Goal: Communication & Community: Answer question/provide support

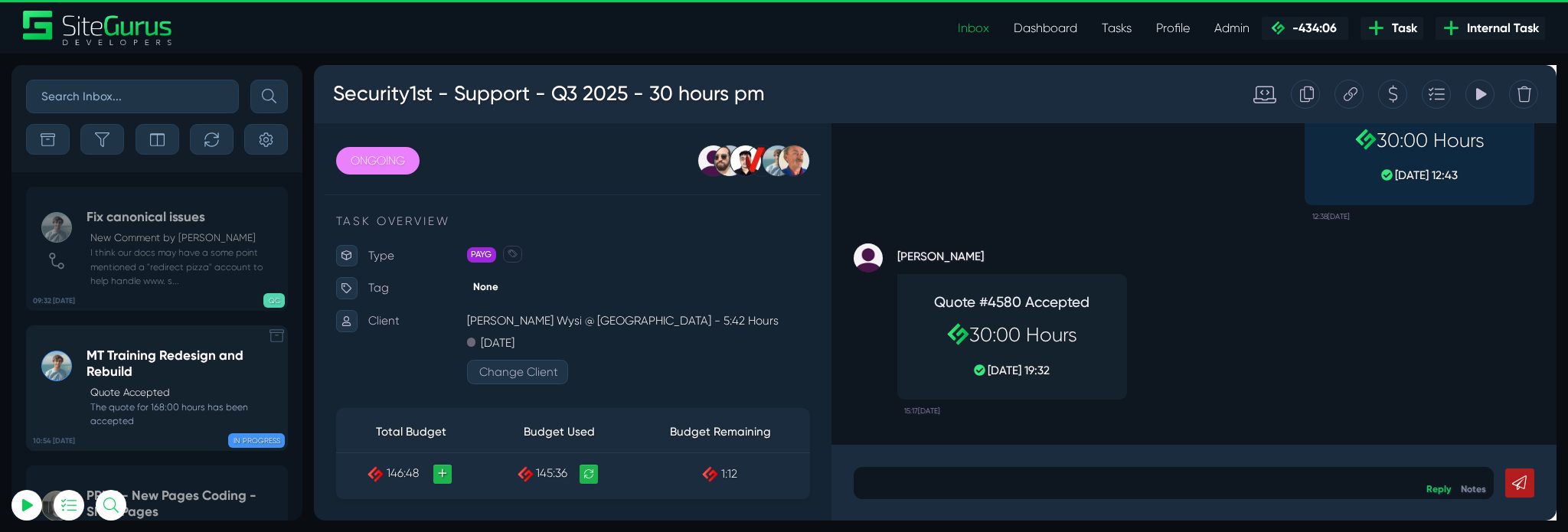
scroll to position [-7919, 0]
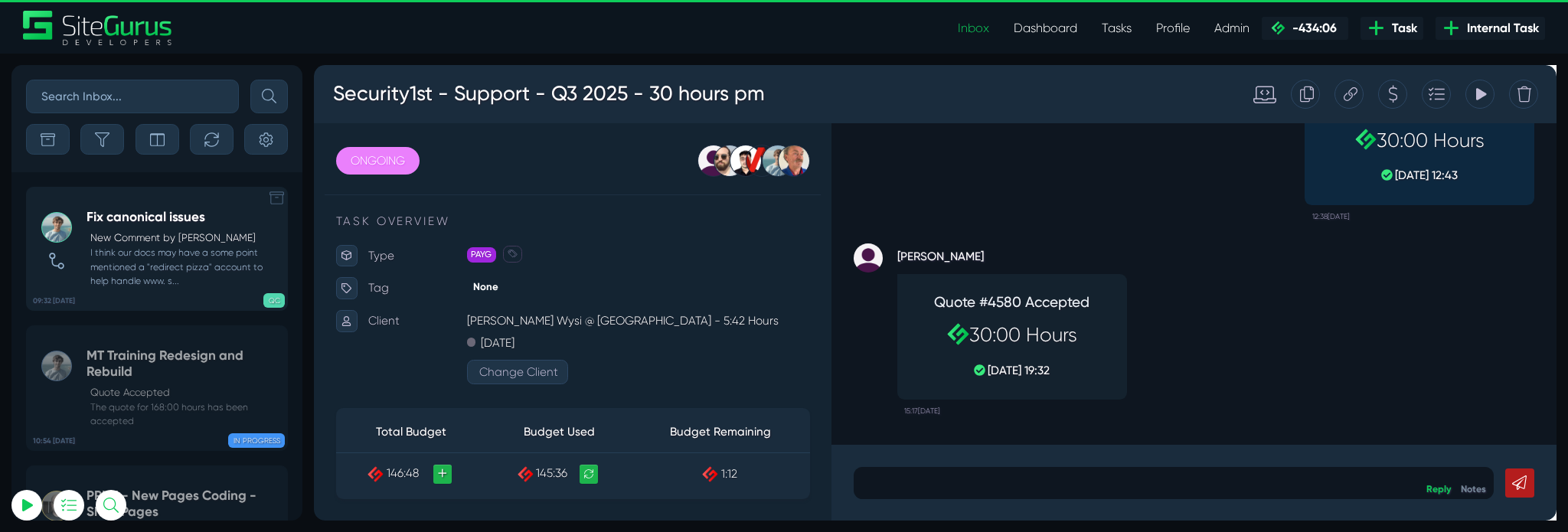
click at [173, 255] on small "I think our docs may have a some point mentioned a "redirect pizza" account to …" at bounding box center [183, 267] width 193 height 42
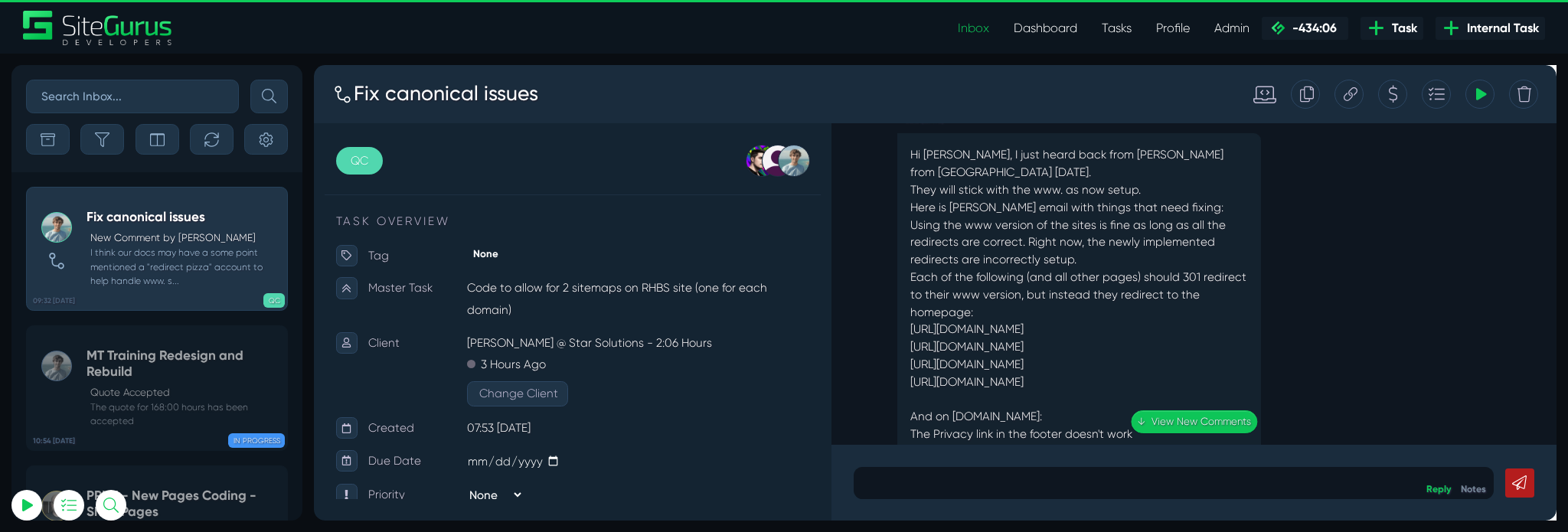
scroll to position [-817, 0]
drag, startPoint x: 937, startPoint y: 319, endPoint x: 1030, endPoint y: 316, distance: 93.0
click at [1030, 316] on div "Hi [PERSON_NAME], I just heard back from [PERSON_NAME] from [GEOGRAPHIC_DATA] […" at bounding box center [1119, 370] width 383 height 469
drag, startPoint x: 940, startPoint y: 262, endPoint x: 1098, endPoint y: 423, distance: 225.6
click at [1098, 423] on div "Hi [PERSON_NAME], I just heard back from [PERSON_NAME] from [GEOGRAPHIC_DATA] […" at bounding box center [1119, 370] width 383 height 469
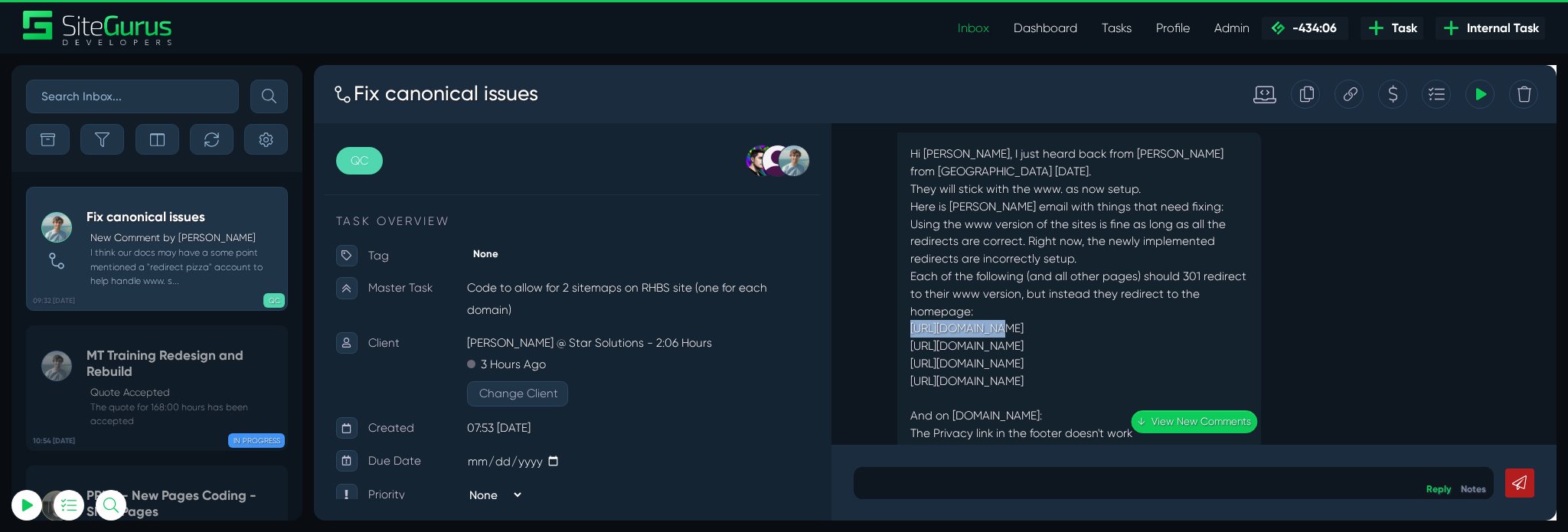
copy p "Each of the following (and all other pages) should 301 redirect to their www ve…"
click at [1301, 285] on div "Hi [PERSON_NAME], I just heard back from [PERSON_NAME] from [GEOGRAPHIC_DATA] […" at bounding box center [1119, 370] width 383 height 469
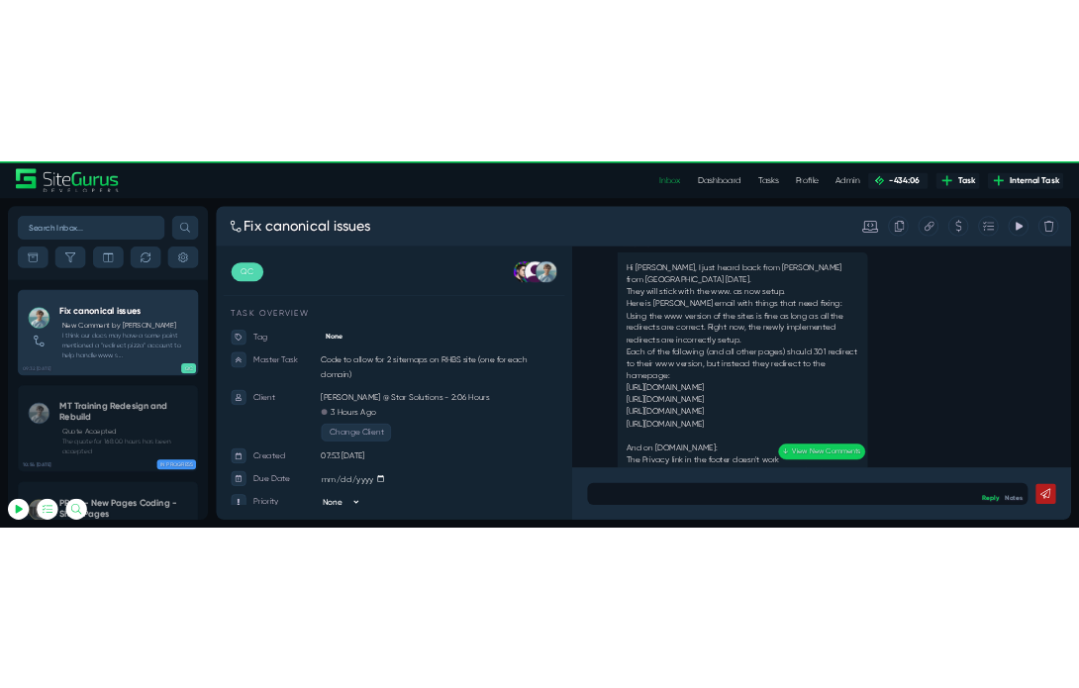
scroll to position [-1093, 0]
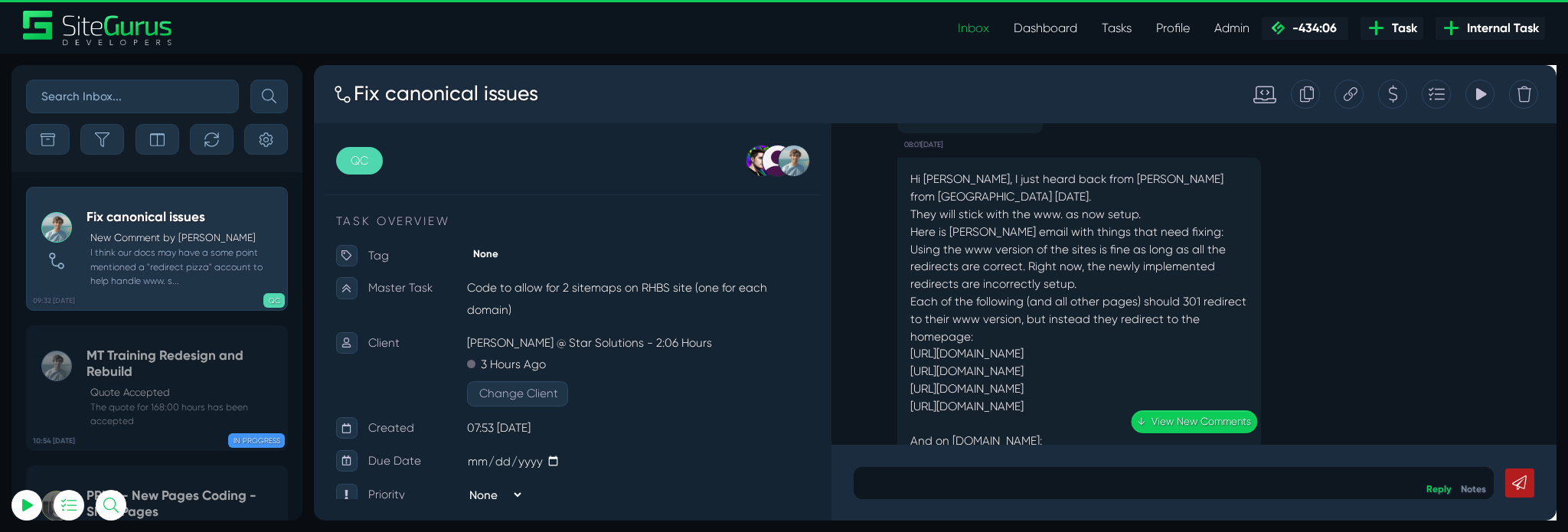
click at [1222, 189] on p "Hi [PERSON_NAME], I just heard back from [PERSON_NAME] from [GEOGRAPHIC_DATA] […" at bounding box center [1119, 204] width 355 height 55
